Goal: Information Seeking & Learning: Learn about a topic

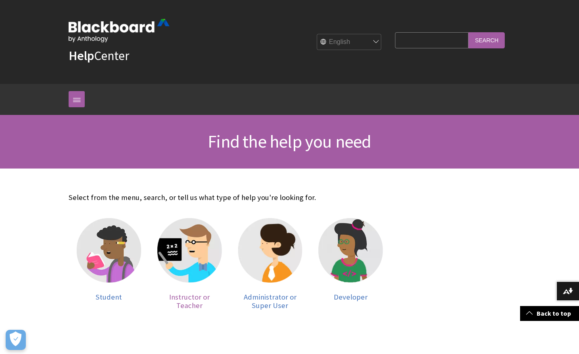
scroll to position [129, 0]
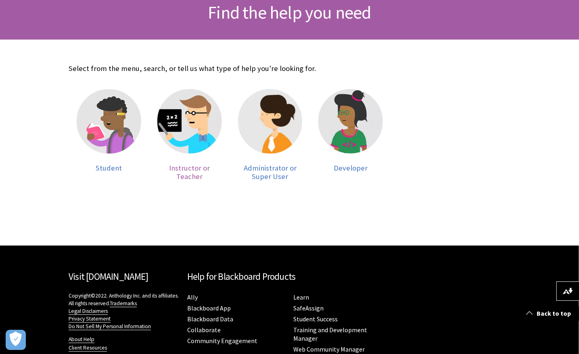
click at [184, 145] on img at bounding box center [189, 121] width 65 height 65
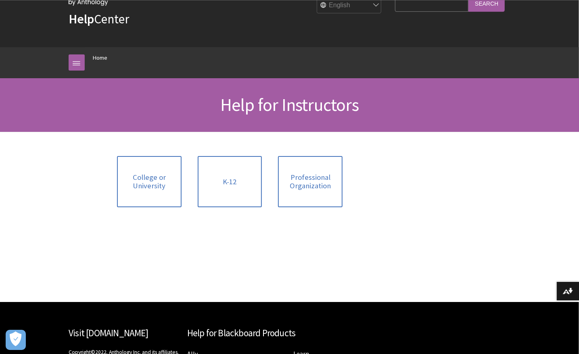
scroll to position [37, 0]
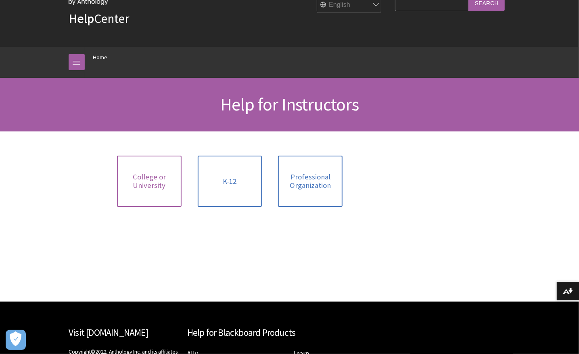
click at [143, 180] on span "College or University" at bounding box center [149, 181] width 55 height 17
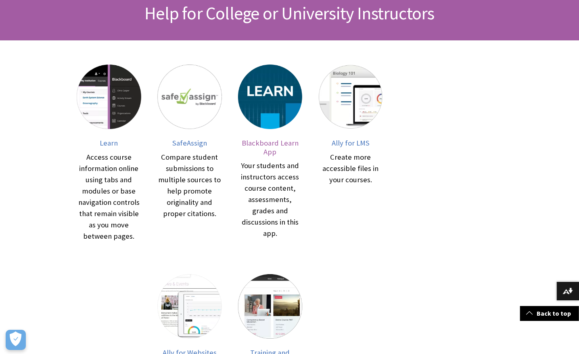
scroll to position [129, 0]
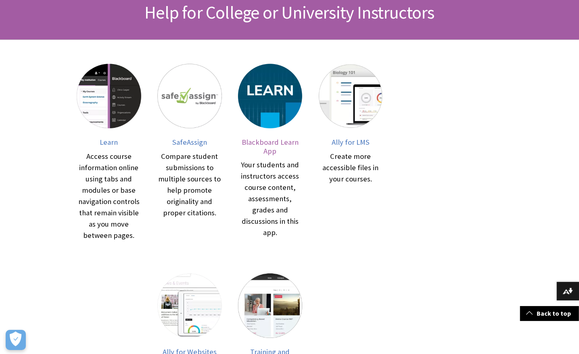
click at [262, 156] on span "Blackboard Learn App" at bounding box center [270, 147] width 57 height 18
